Goal: Communication & Community: Answer question/provide support

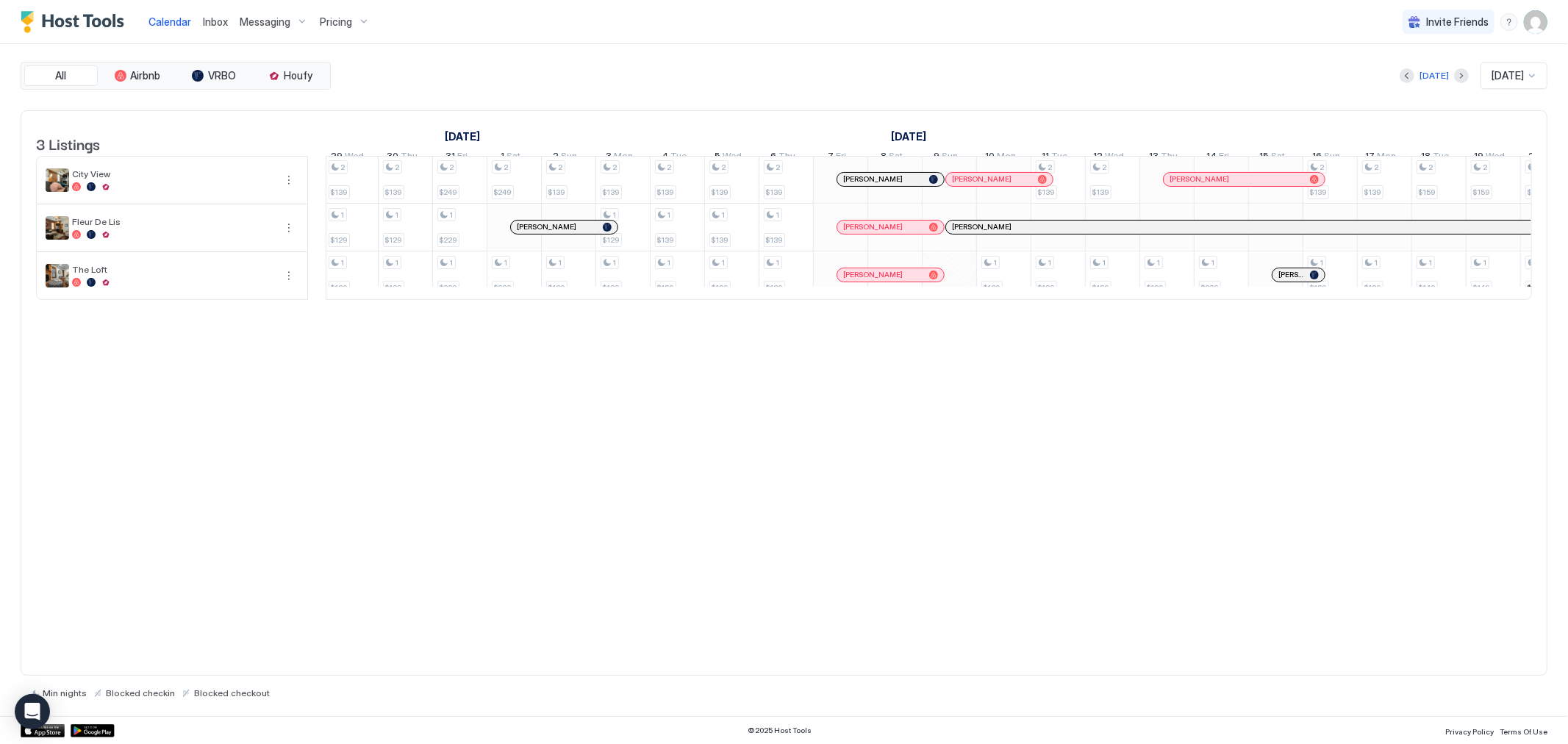
scroll to position [1, 1637]
click at [979, 232] on span "[PERSON_NAME]" at bounding box center [979, 227] width 60 height 10
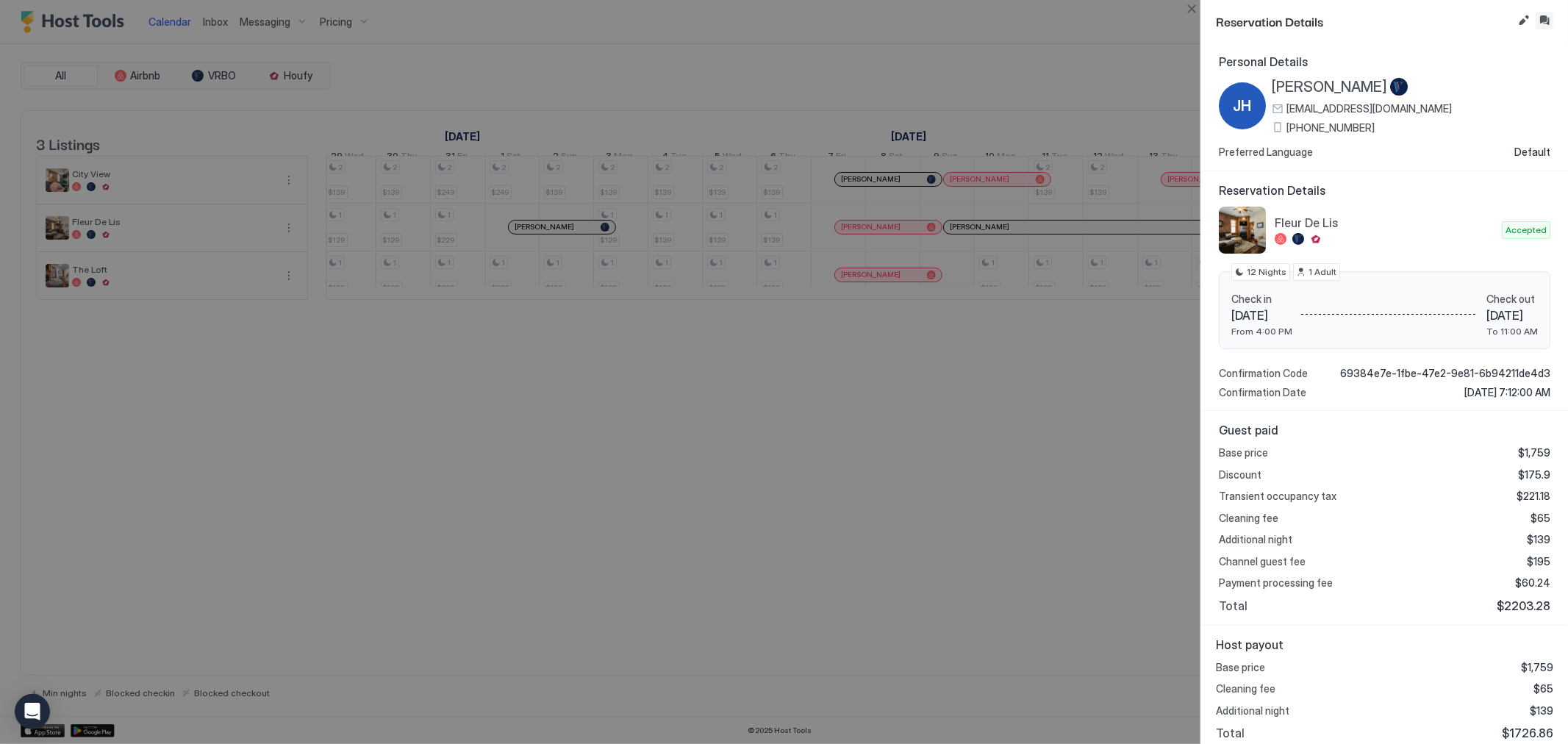
click at [1548, 21] on button "Inbox" at bounding box center [1544, 21] width 18 height 18
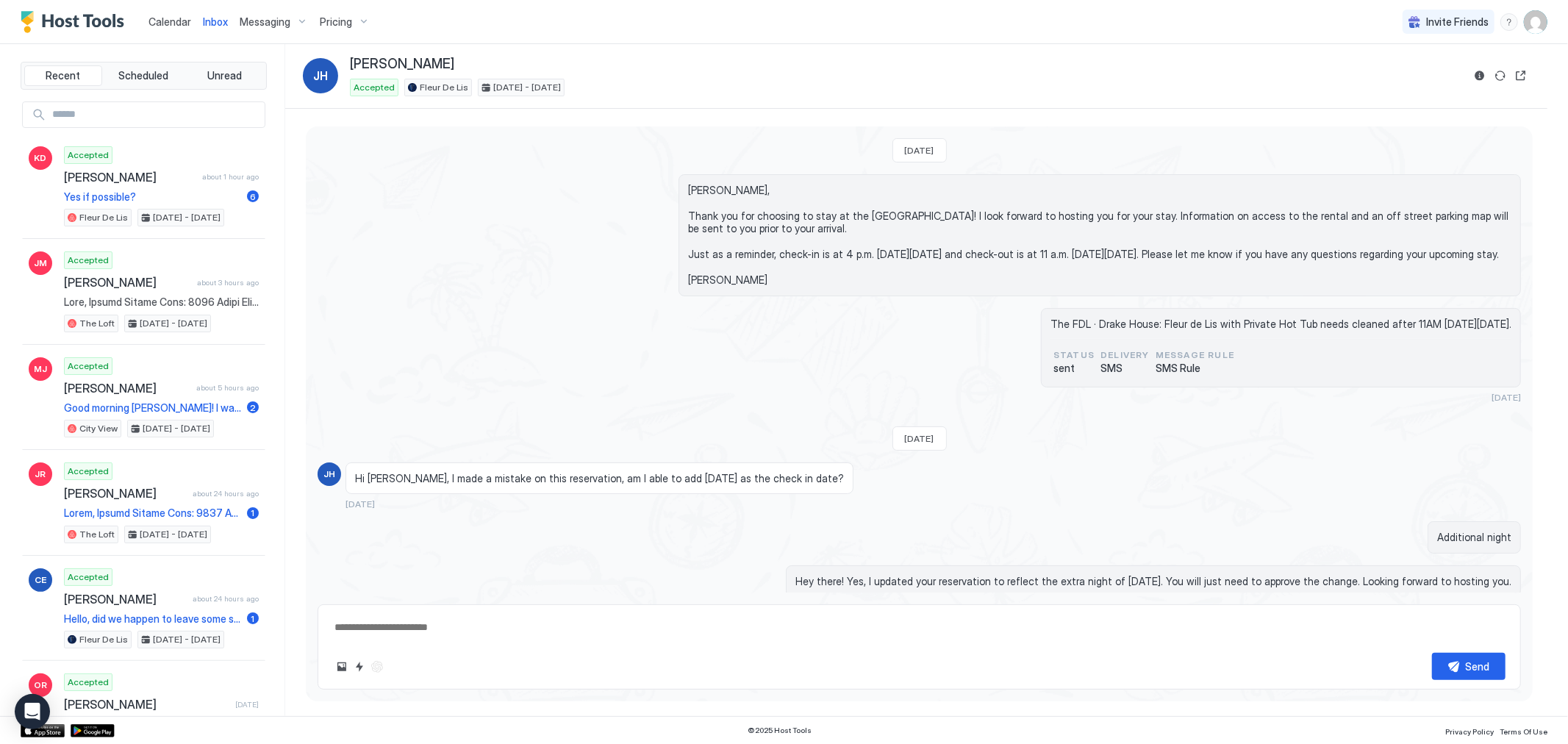
type textarea "*"
drag, startPoint x: 99, startPoint y: 30, endPoint x: 99, endPoint y: 6, distance: 24.0
click at [99, 30] on img "Host Tools Logo" at bounding box center [76, 22] width 110 height 22
